Goal: Information Seeking & Learning: Learn about a topic

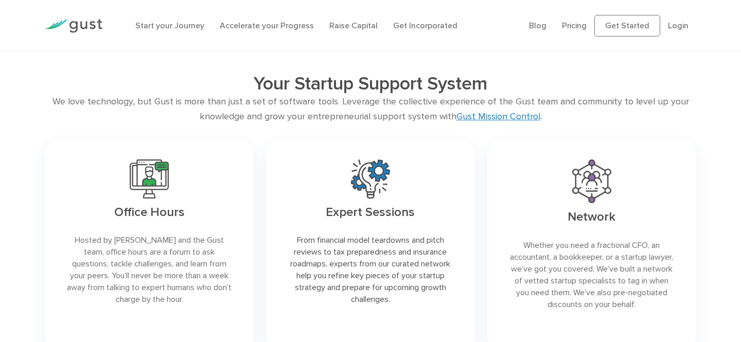
scroll to position [1976, 0]
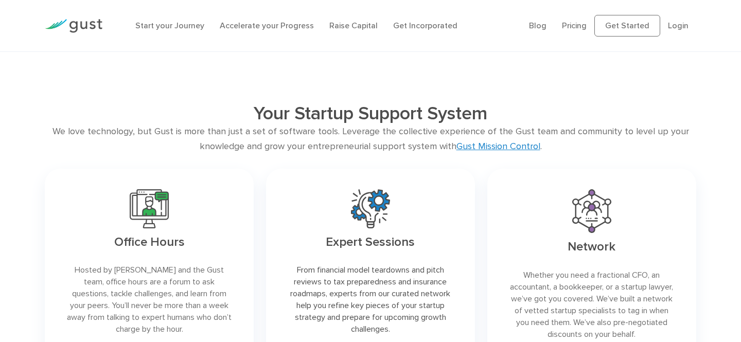
click at [145, 217] on link at bounding box center [149, 275] width 209 height 213
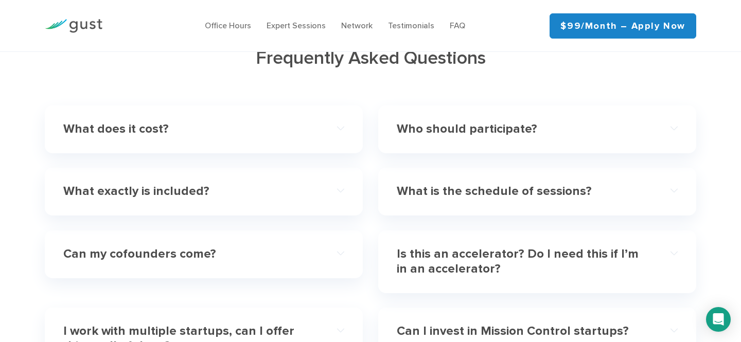
scroll to position [2948, 0]
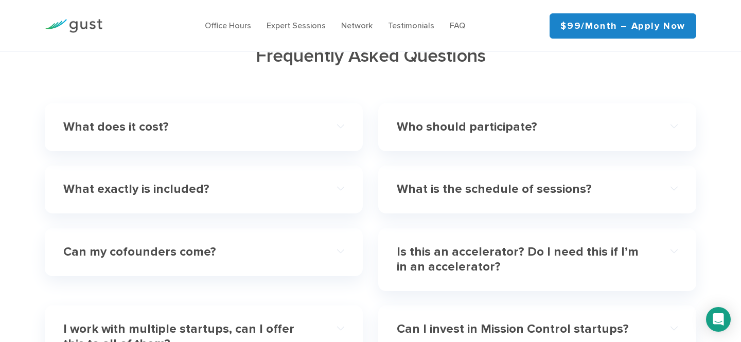
click at [244, 120] on h4 "What does it cost?" at bounding box center [189, 127] width 253 height 15
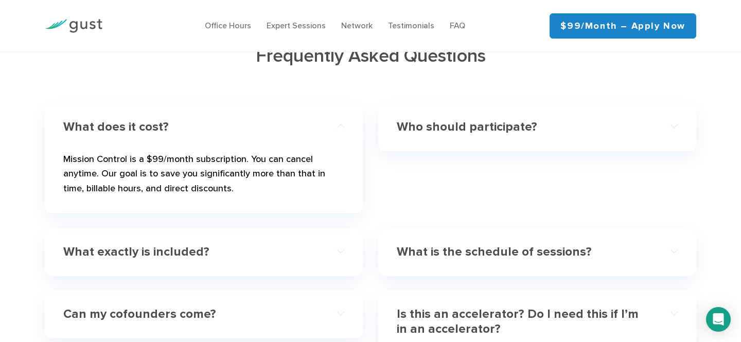
click at [220, 245] on h4 "What exactly is included?" at bounding box center [189, 252] width 253 height 15
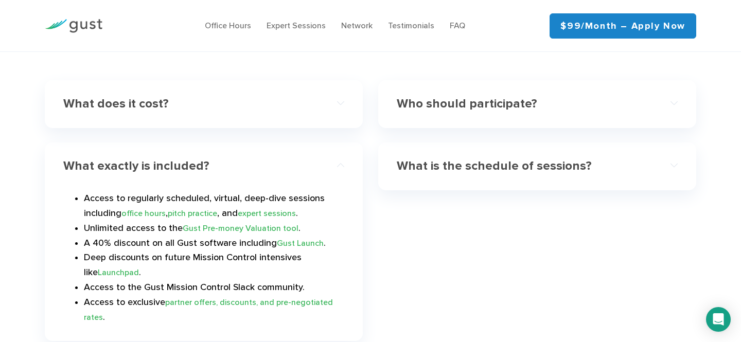
scroll to position [2963, 0]
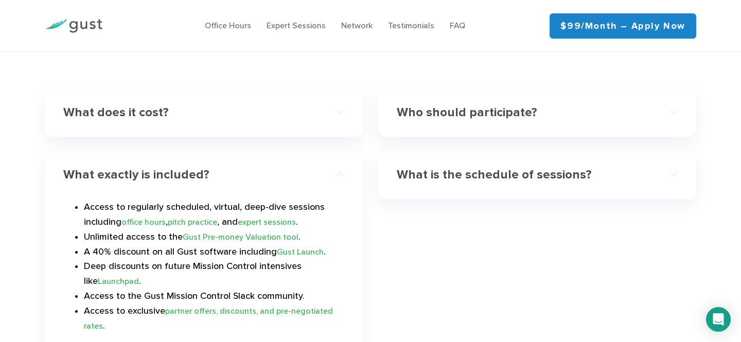
click at [273, 106] on h4 "What does it cost?" at bounding box center [189, 113] width 253 height 15
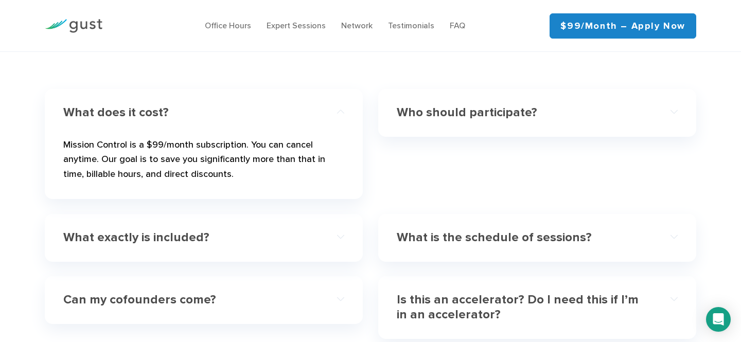
click at [273, 106] on h4 "What does it cost?" at bounding box center [189, 113] width 253 height 15
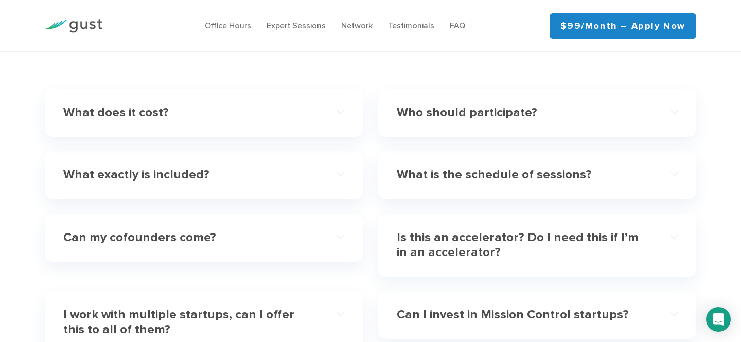
click at [261, 231] on h4 "Can my cofounders come?" at bounding box center [189, 238] width 253 height 15
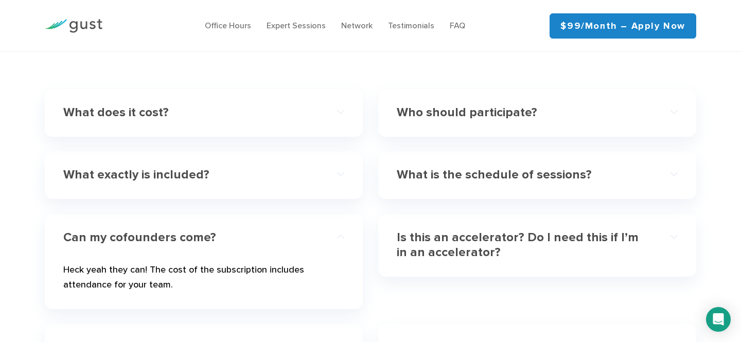
click at [271, 168] on h4 "What exactly is included?" at bounding box center [189, 175] width 253 height 15
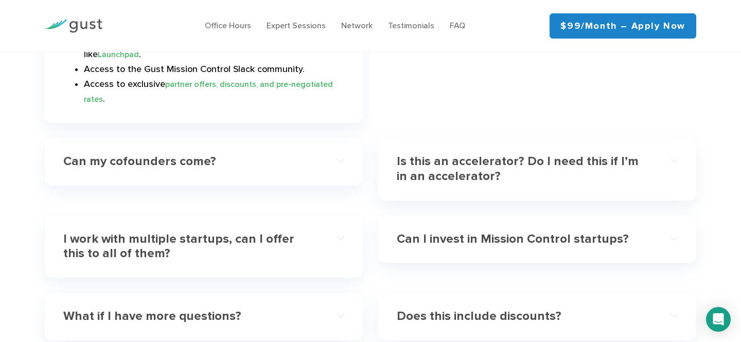
scroll to position [3190, 0]
click at [287, 232] on h4 "I work with multiple startups, can I offer this to all of them?" at bounding box center [189, 247] width 253 height 30
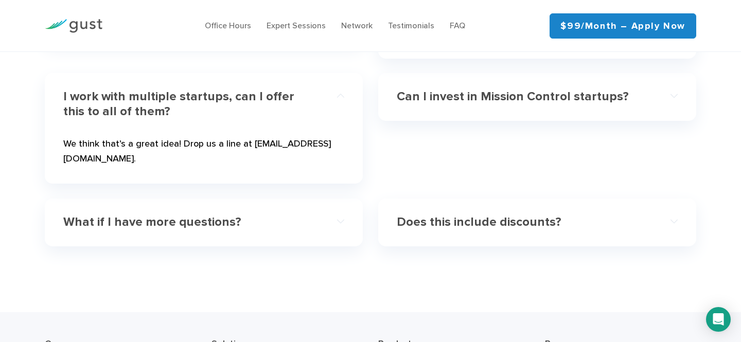
scroll to position [3181, 0]
click at [286, 198] on div "What if I have more questions? We’re here for you. You can email us at mission-…" at bounding box center [204, 222] width 318 height 48
click at [259, 215] on h4 "What if I have more questions?" at bounding box center [189, 222] width 253 height 15
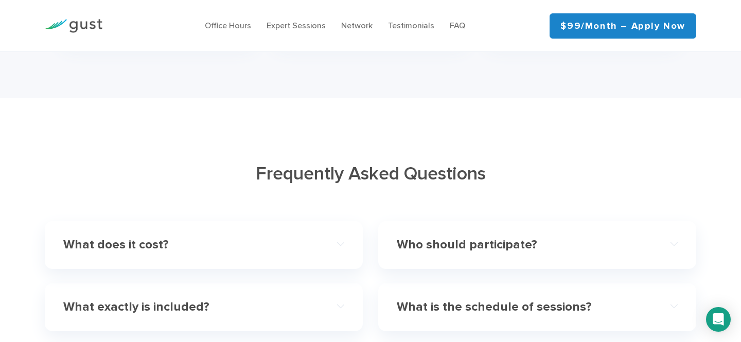
scroll to position [2829, 0]
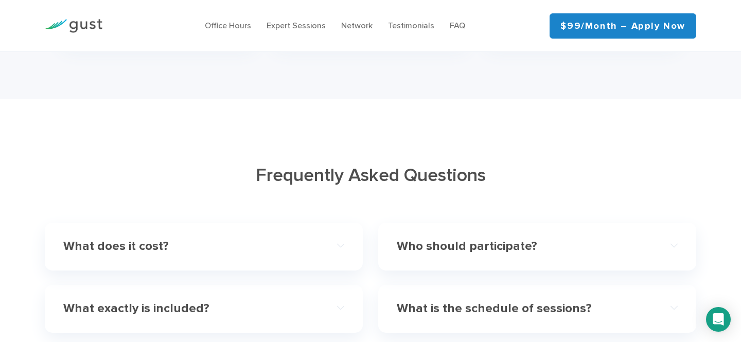
click at [508, 231] on div "Who should participate?" at bounding box center [537, 246] width 281 height 31
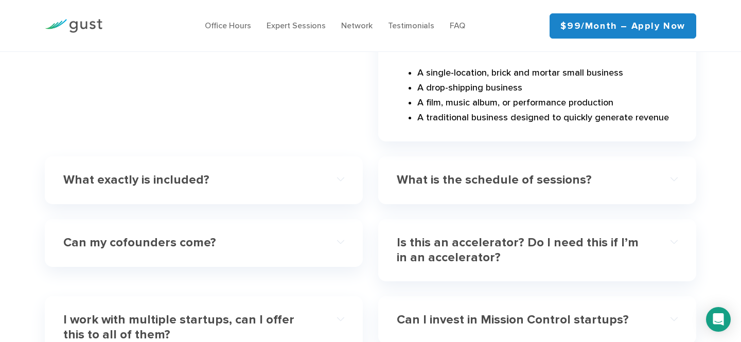
scroll to position [3234, 0]
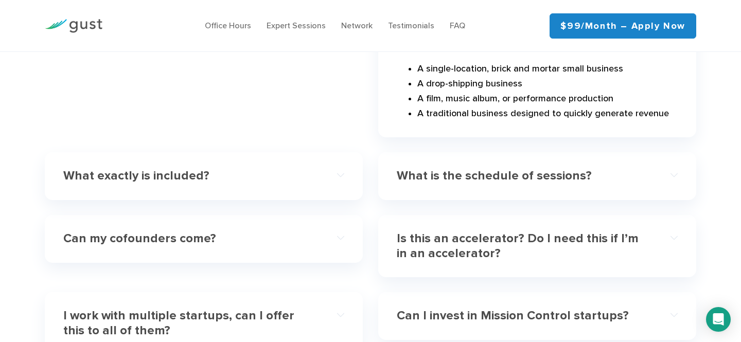
click at [525, 169] on h4 "What is the schedule of sessions?" at bounding box center [523, 176] width 253 height 15
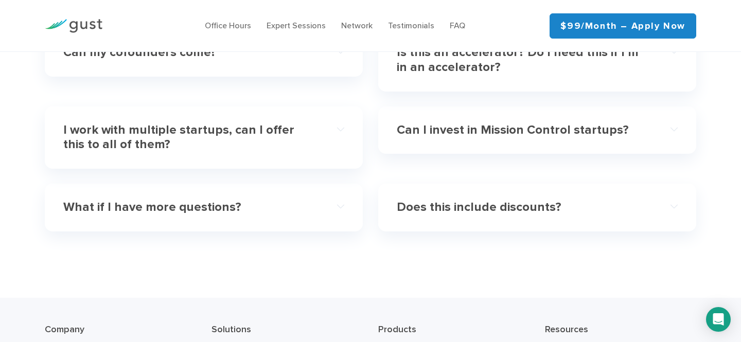
click at [520, 123] on h4 "Can I invest in Mission Control startups?" at bounding box center [523, 130] width 253 height 15
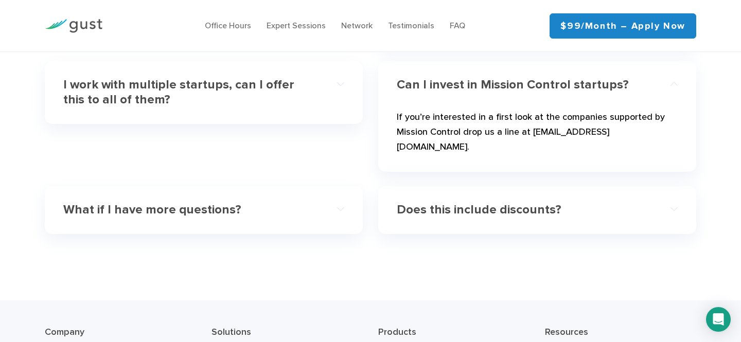
scroll to position [3192, 0]
click at [520, 195] on div "Does this include discounts?" at bounding box center [537, 210] width 281 height 31
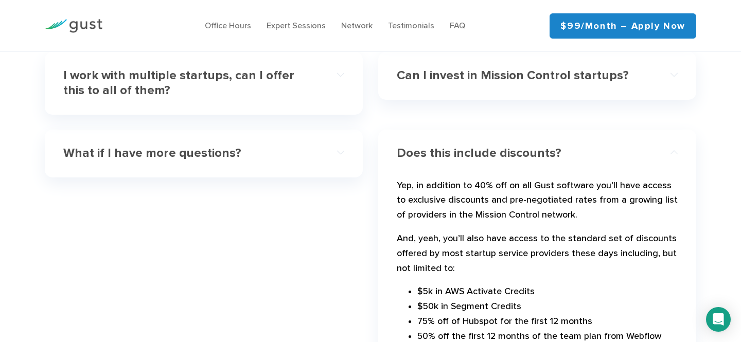
scroll to position [3209, 0]
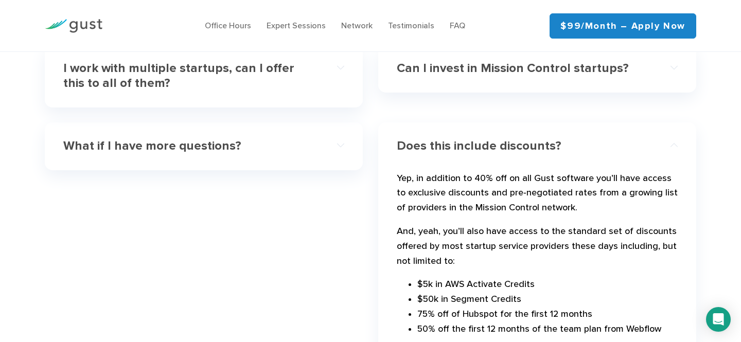
click at [619, 139] on h4 "Does this include discounts?" at bounding box center [523, 146] width 253 height 15
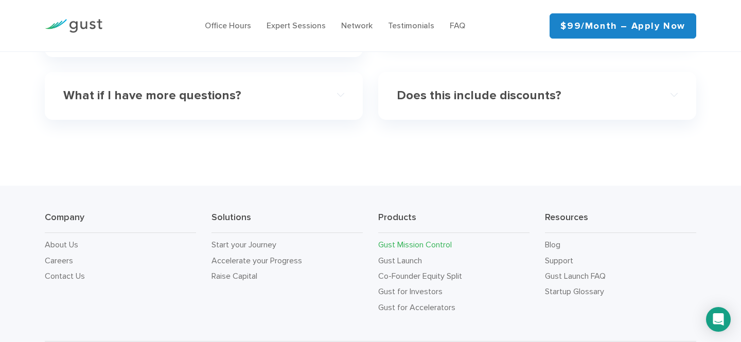
scroll to position [3284, 0]
